Goal: Information Seeking & Learning: Learn about a topic

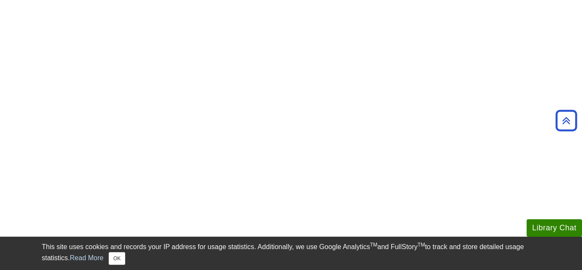
scroll to position [247, 0]
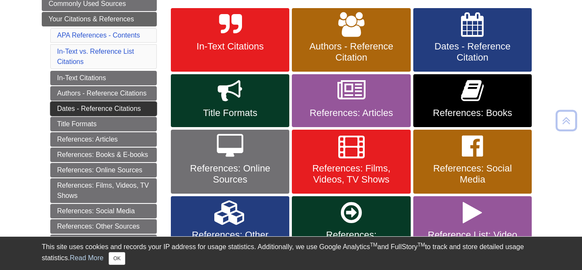
scroll to position [163, 0]
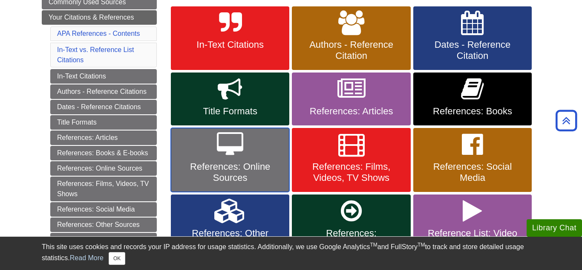
click at [242, 149] on icon at bounding box center [230, 144] width 26 height 25
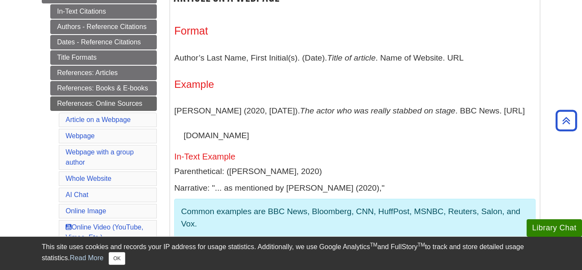
scroll to position [185, 0]
